Goal: Transaction & Acquisition: Purchase product/service

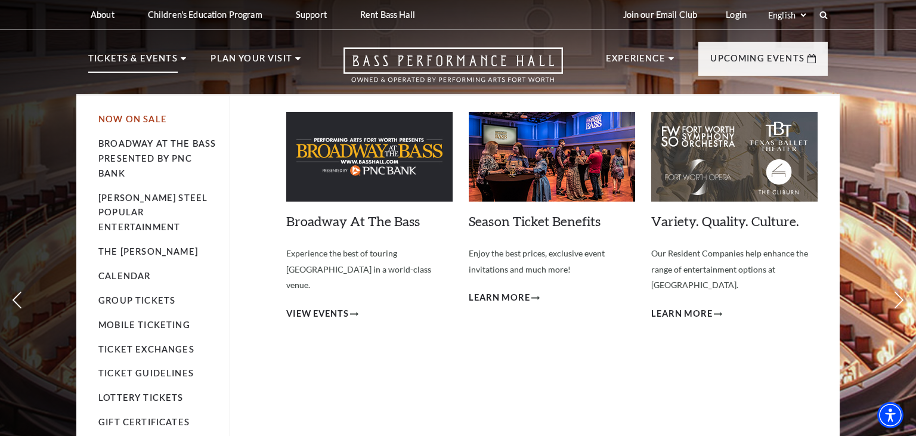
click at [151, 120] on link "Now On Sale" at bounding box center [132, 119] width 69 height 10
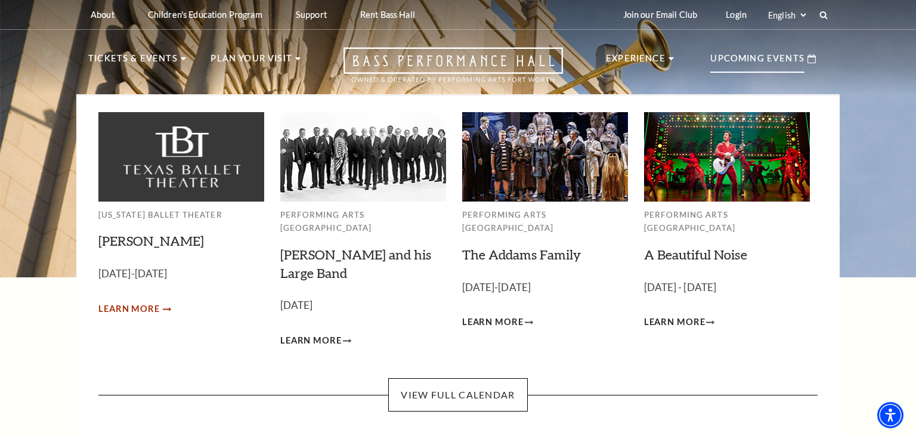
click at [136, 308] on span "Learn More" at bounding box center [128, 309] width 61 height 15
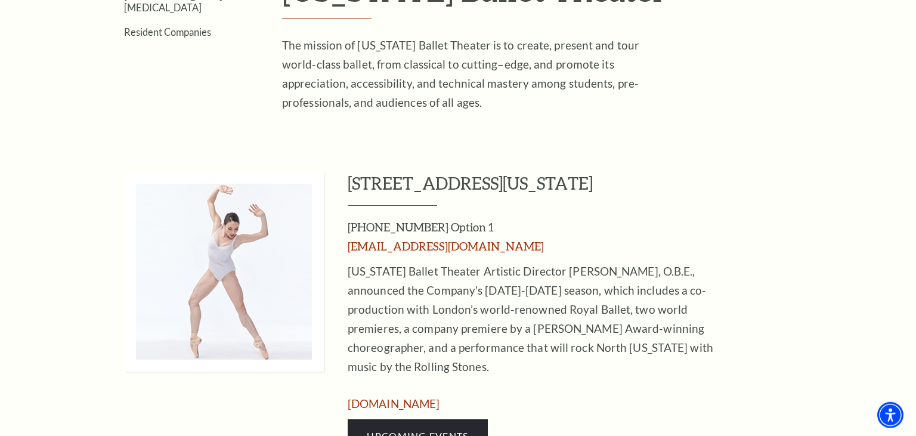
scroll to position [315, 0]
